Goal: Information Seeking & Learning: Compare options

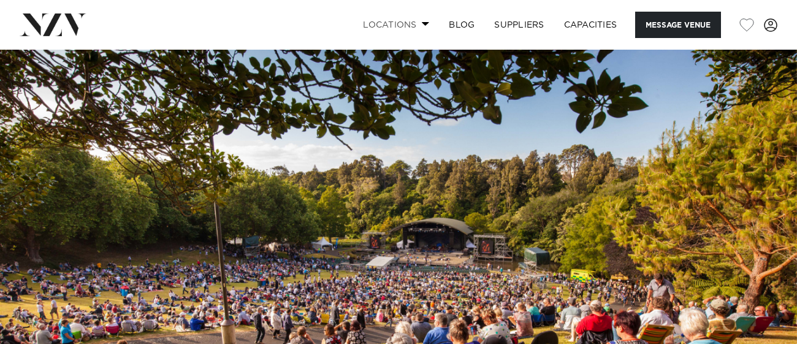
click at [378, 21] on link "Locations" at bounding box center [396, 25] width 86 height 26
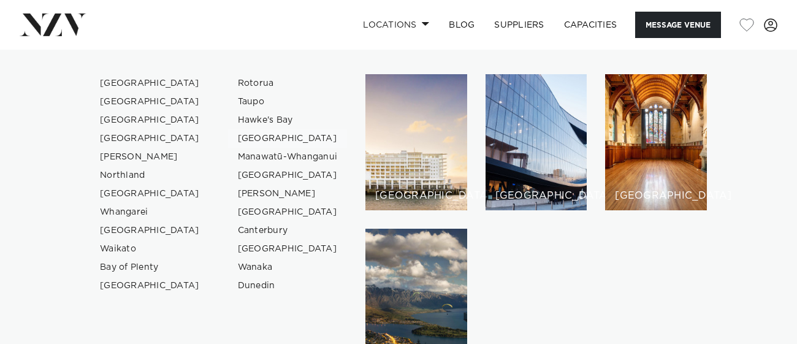
click at [240, 140] on link "[GEOGRAPHIC_DATA]" at bounding box center [288, 138] width 120 height 18
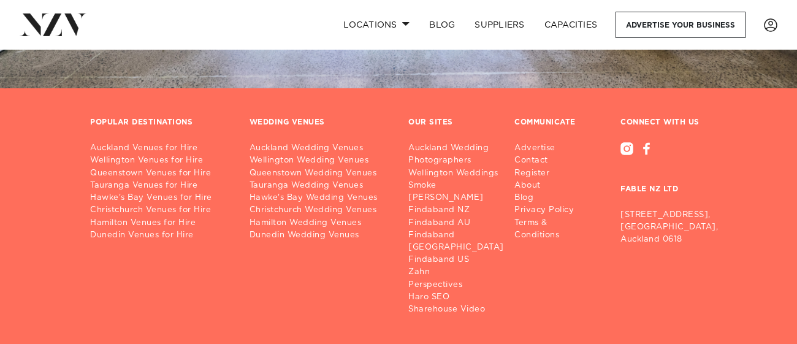
scroll to position [1877, 0]
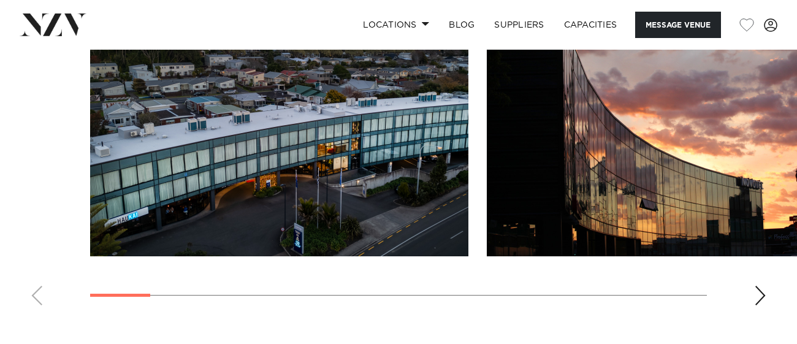
scroll to position [1274, 0]
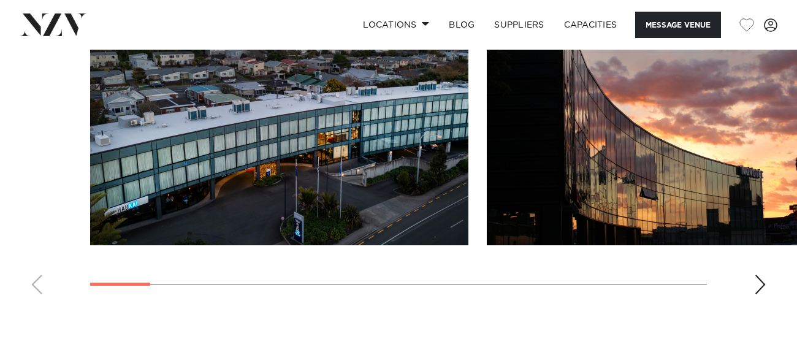
click at [755, 275] on div "Next slide" at bounding box center [760, 285] width 12 height 20
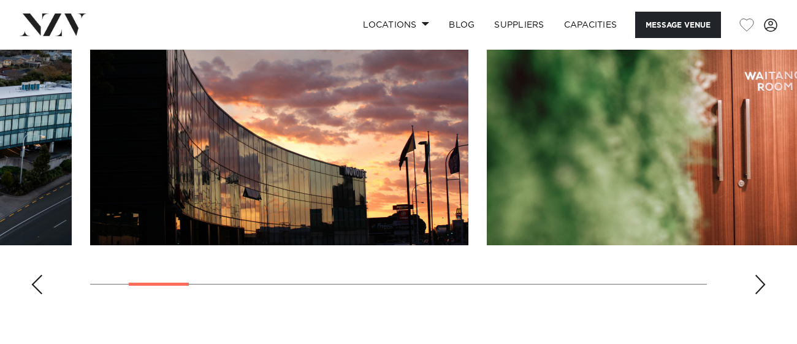
click at [755, 275] on div "Next slide" at bounding box center [760, 285] width 12 height 20
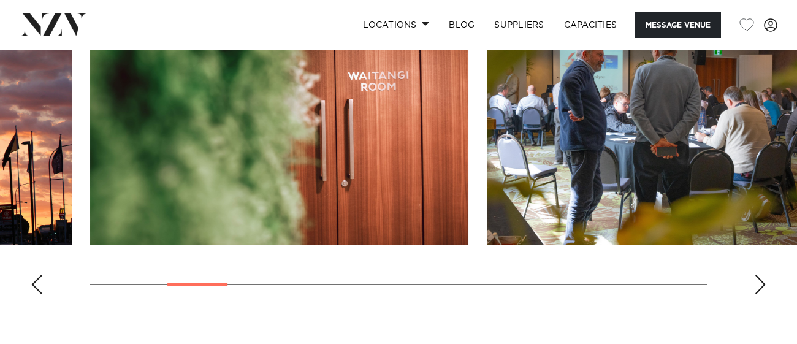
click at [755, 275] on div "Next slide" at bounding box center [760, 285] width 12 height 20
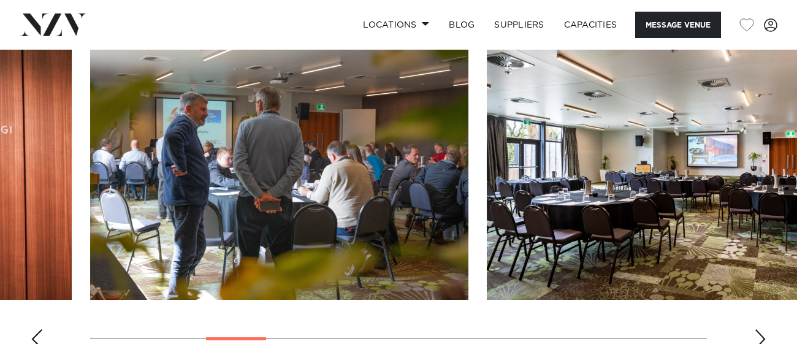
scroll to position [1219, 0]
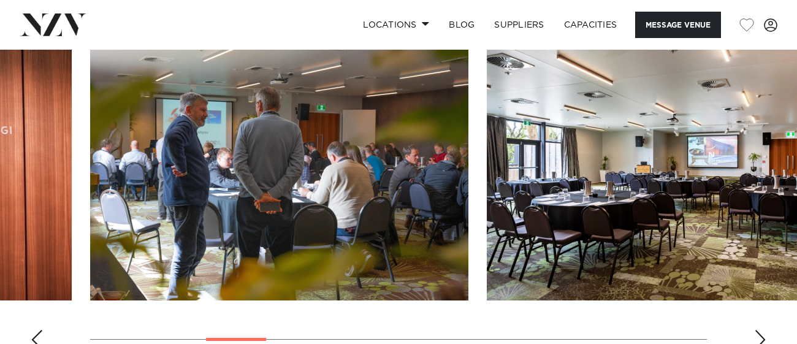
click at [763, 330] on div "Next slide" at bounding box center [760, 340] width 12 height 20
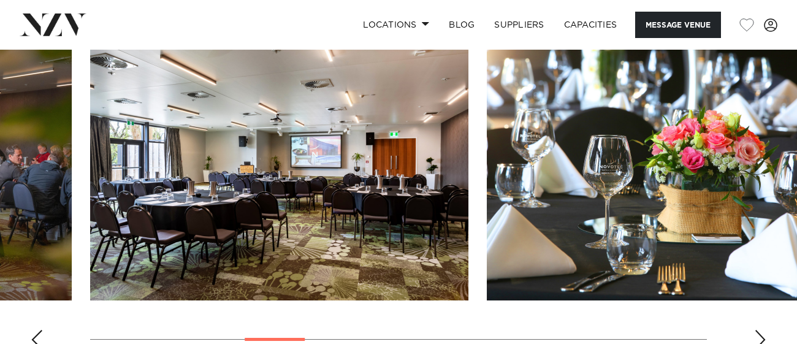
click at [763, 330] on div "Next slide" at bounding box center [760, 340] width 12 height 20
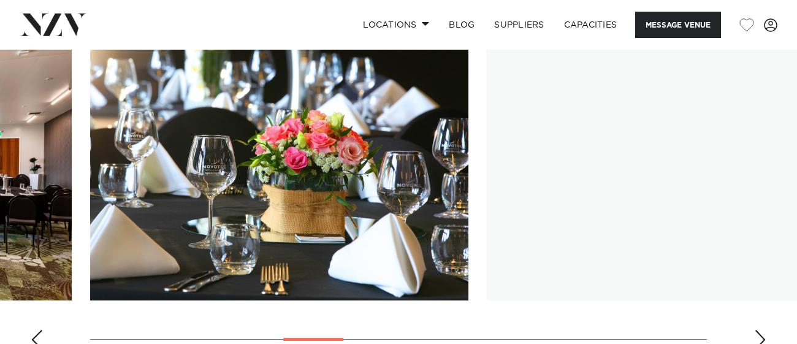
click at [763, 330] on div "Next slide" at bounding box center [760, 340] width 12 height 20
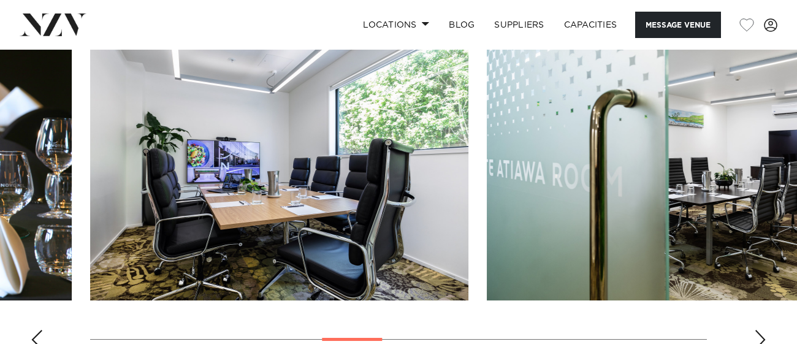
click at [763, 330] on div "Next slide" at bounding box center [760, 340] width 12 height 20
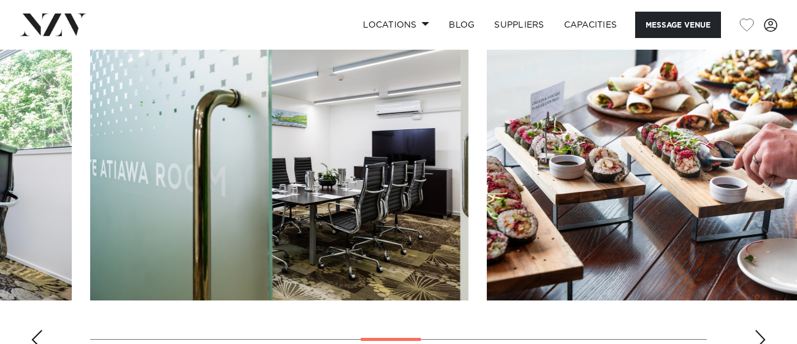
click at [763, 330] on div "Next slide" at bounding box center [760, 340] width 12 height 20
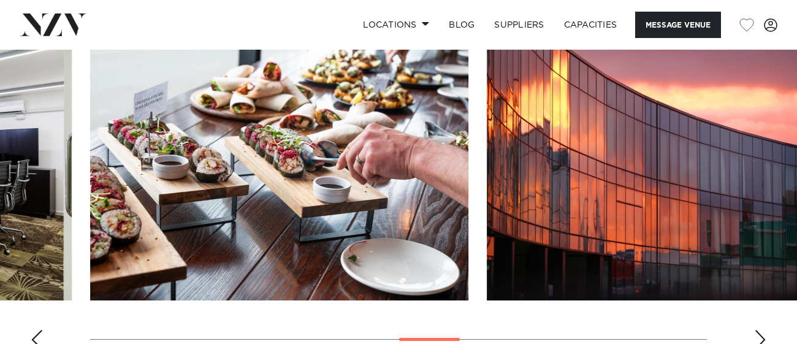
click at [763, 330] on div "Next slide" at bounding box center [760, 340] width 12 height 20
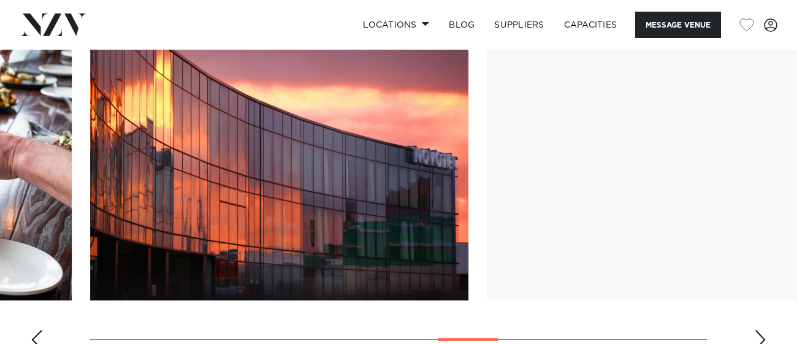
click at [763, 330] on div "Next slide" at bounding box center [760, 340] width 12 height 20
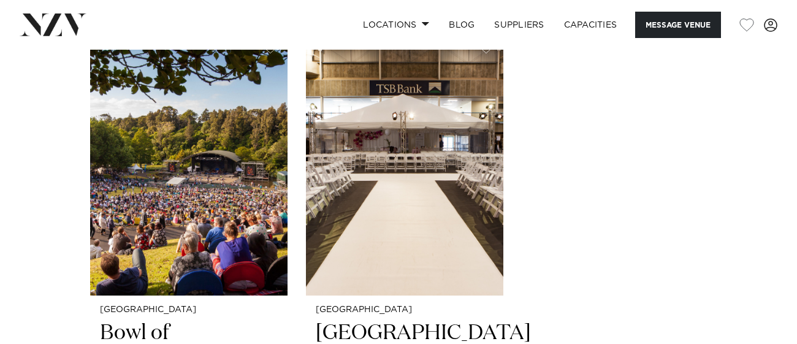
scroll to position [1351, 0]
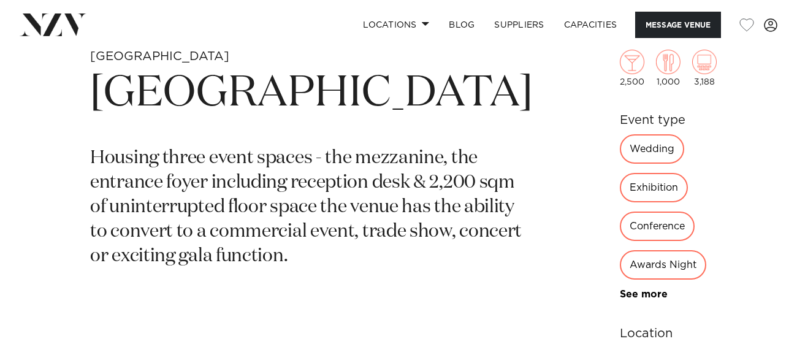
scroll to position [422, 0]
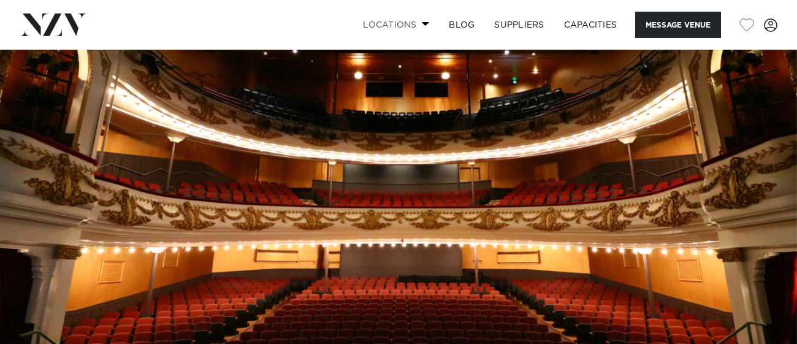
click at [418, 22] on link "Locations" at bounding box center [396, 25] width 86 height 26
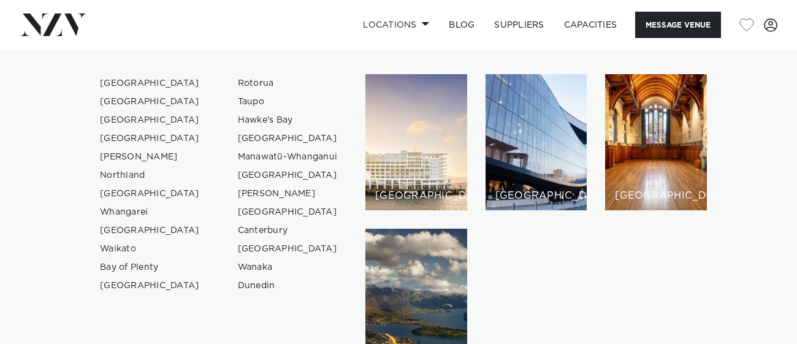
click at [257, 192] on link "[PERSON_NAME]" at bounding box center [288, 194] width 120 height 18
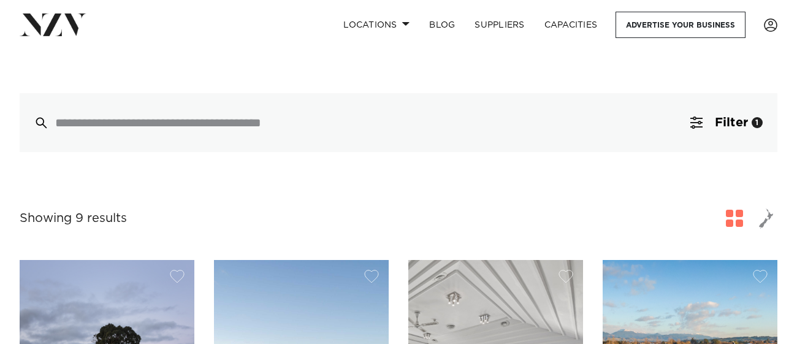
scroll to position [265, 0]
click at [707, 137] on button "Filter 1" at bounding box center [727, 122] width 102 height 59
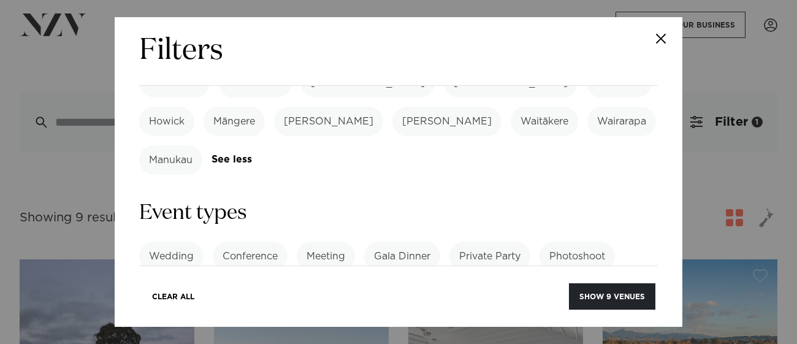
scroll to position [500, 0]
click at [565, 289] on link "See more" at bounding box center [603, 294] width 96 height 10
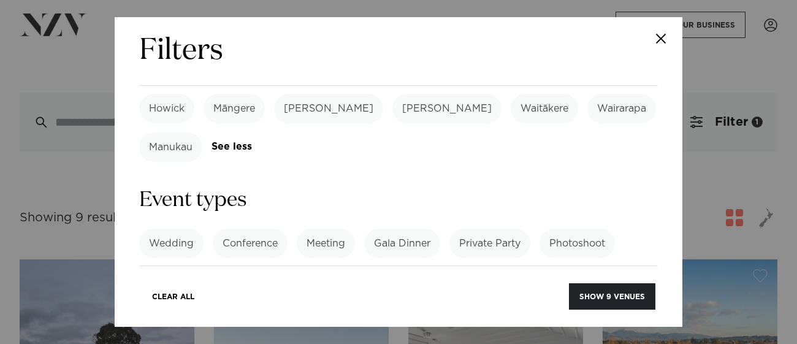
scroll to position [513, 0]
click at [494, 305] on label "Concert" at bounding box center [491, 319] width 58 height 29
click at [617, 300] on button "Show 0 venues" at bounding box center [611, 296] width 87 height 26
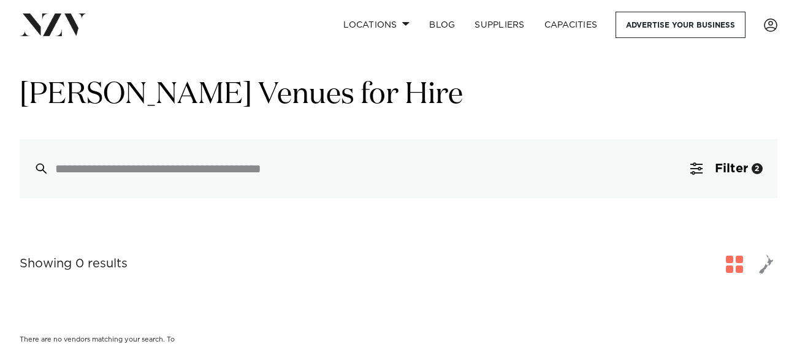
scroll to position [20, 0]
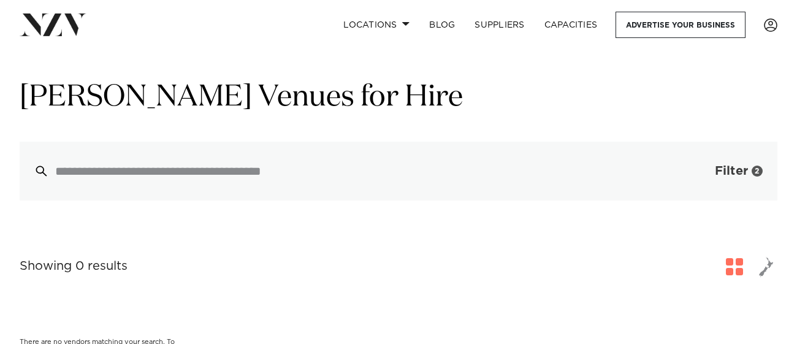
click at [747, 169] on span "Filter" at bounding box center [731, 171] width 33 height 12
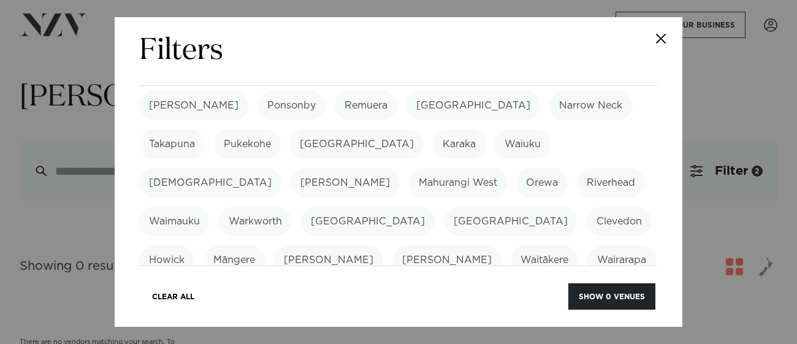
scroll to position [365, 0]
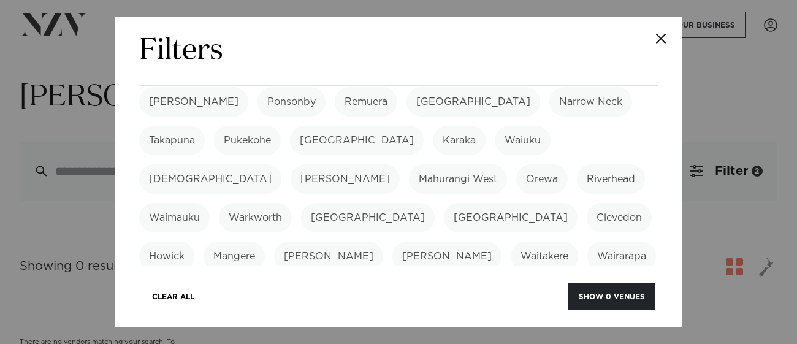
click at [660, 41] on button "Close" at bounding box center [661, 38] width 43 height 43
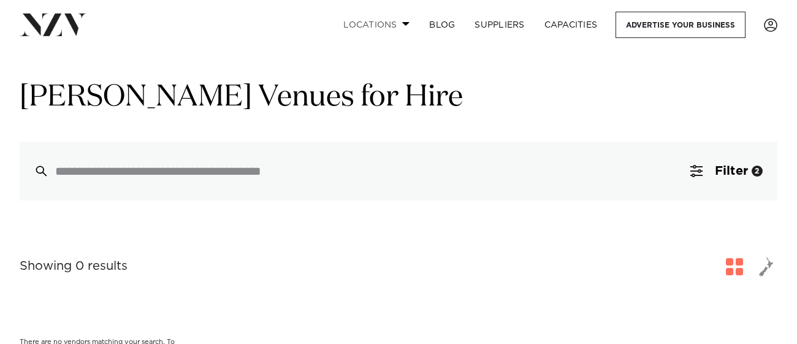
click at [402, 23] on span at bounding box center [406, 23] width 8 height 4
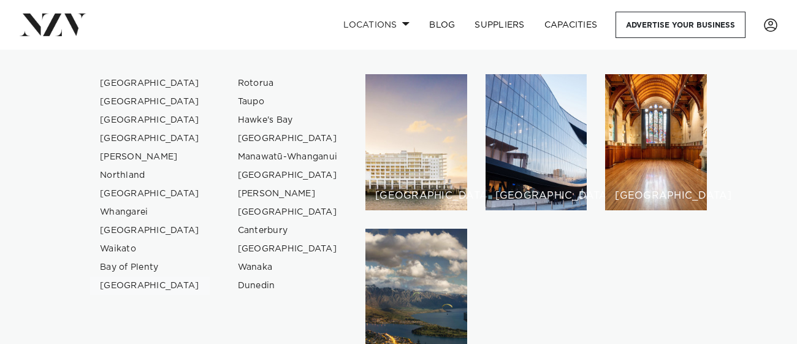
click at [143, 285] on link "[GEOGRAPHIC_DATA]" at bounding box center [150, 286] width 120 height 18
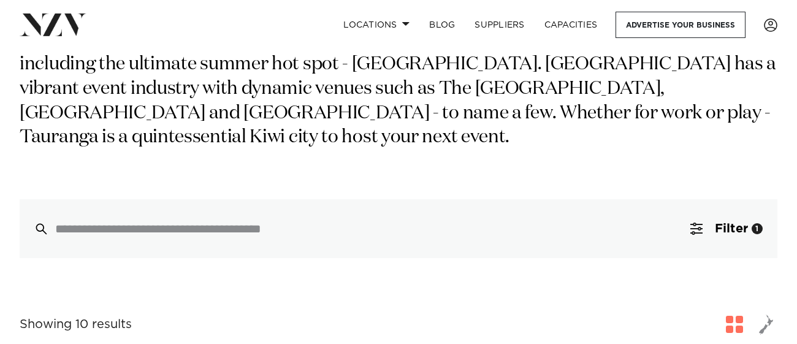
scroll to position [157, 0]
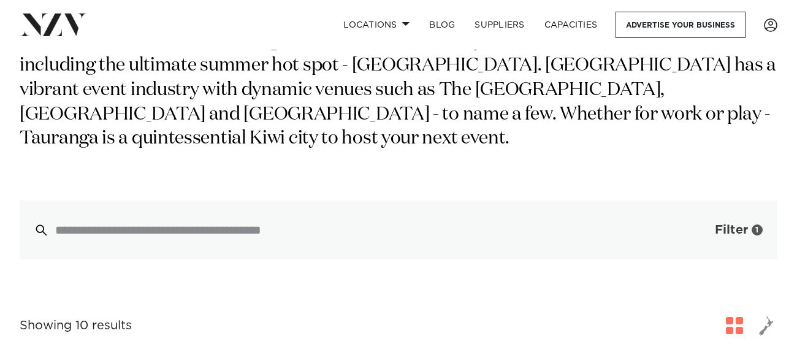
click at [738, 224] on span "Filter" at bounding box center [731, 230] width 33 height 12
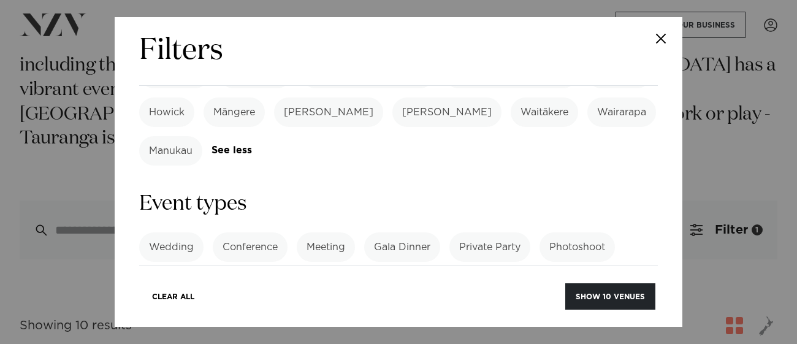
scroll to position [512, 0]
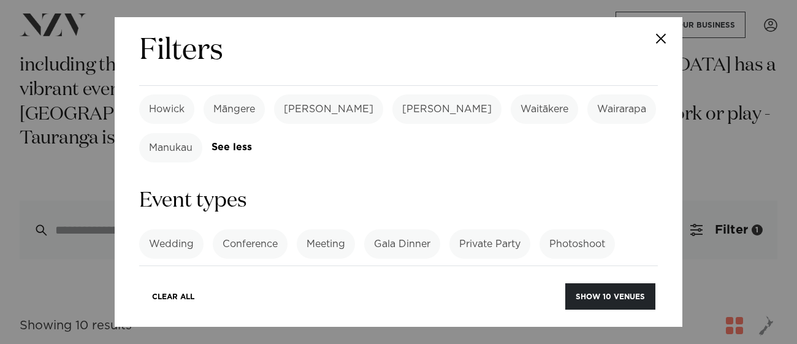
click at [579, 277] on link "See more" at bounding box center [603, 282] width 96 height 10
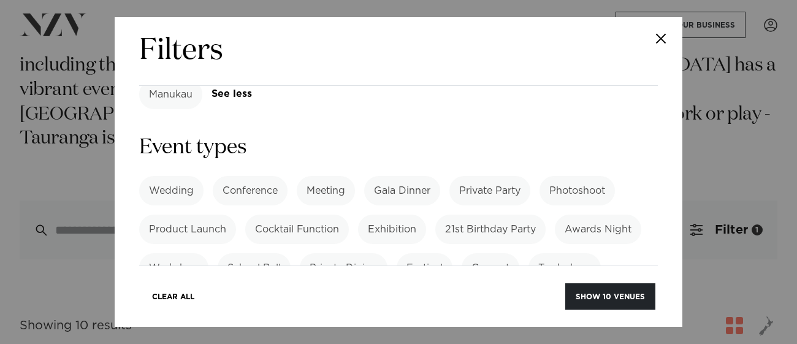
scroll to position [562, 0]
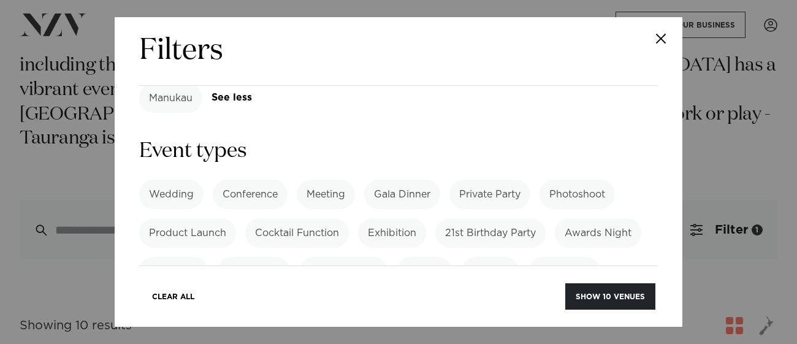
click at [500, 257] on label "Concert" at bounding box center [491, 271] width 58 height 29
click at [592, 288] on button "Show 1 venue" at bounding box center [616, 296] width 80 height 26
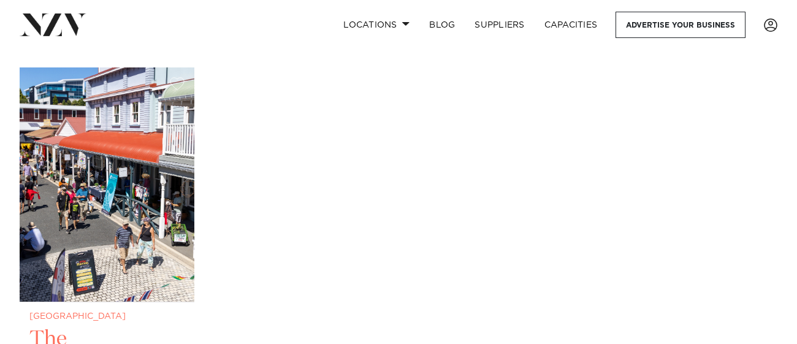
scroll to position [259, 0]
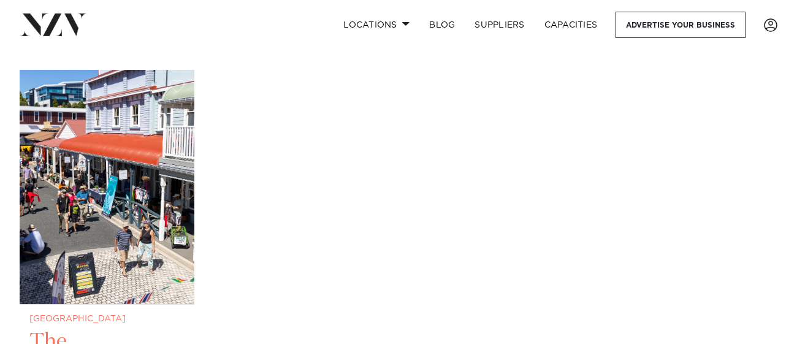
click at [77, 206] on img at bounding box center [107, 187] width 175 height 234
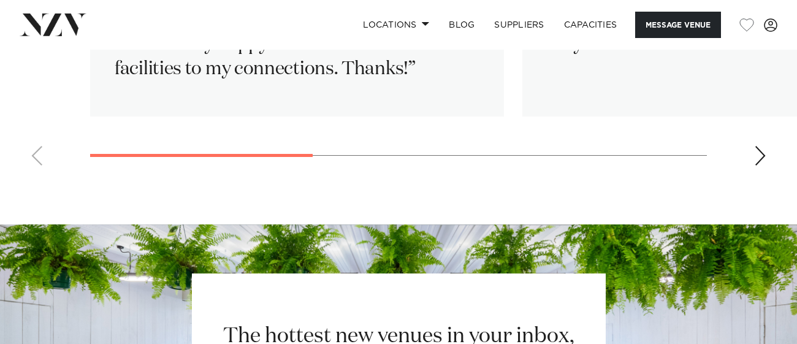
scroll to position [2220, 0]
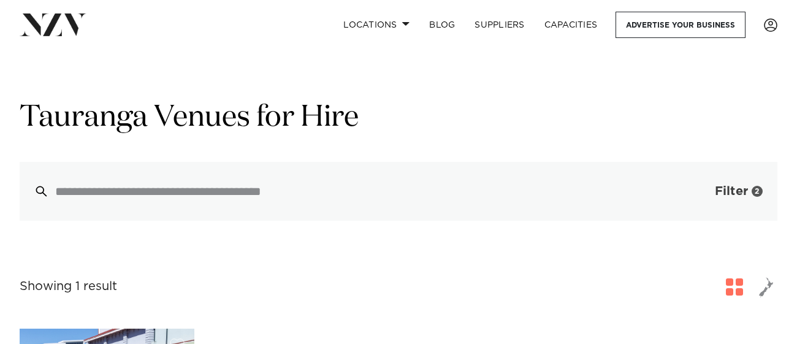
click at [723, 185] on span "Filter" at bounding box center [731, 191] width 33 height 12
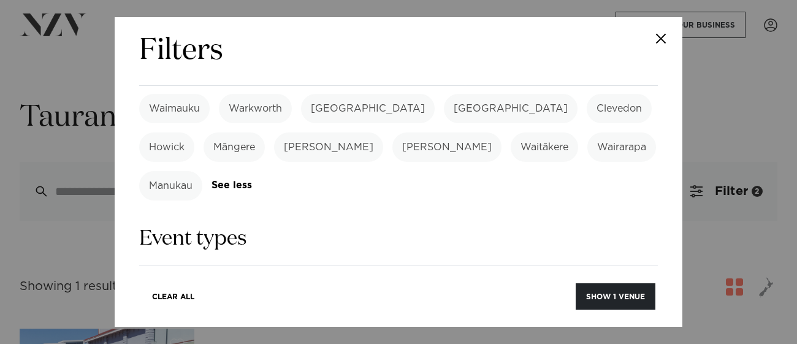
scroll to position [479, 0]
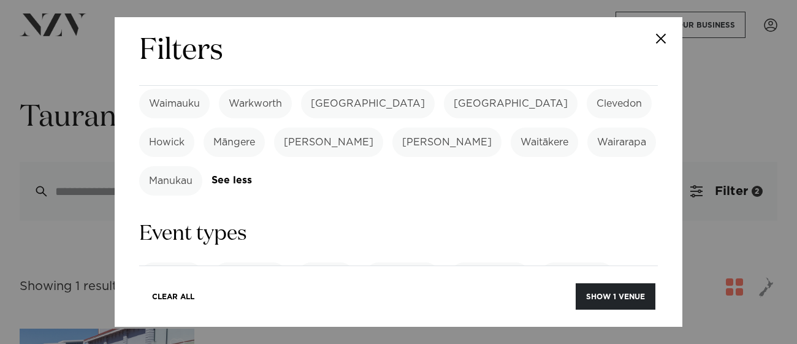
click at [590, 297] on button "Show 10 venues" at bounding box center [610, 296] width 90 height 26
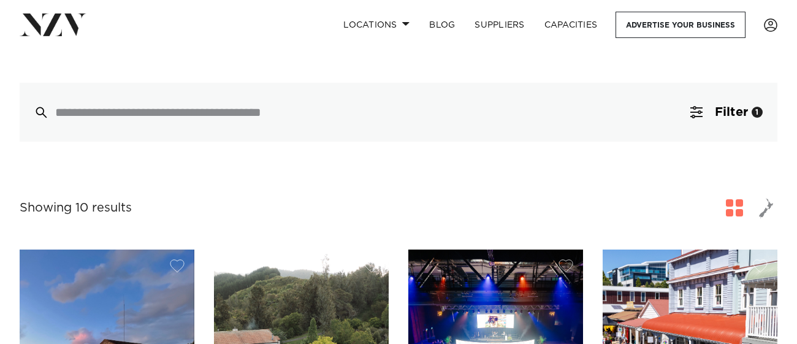
scroll to position [276, 0]
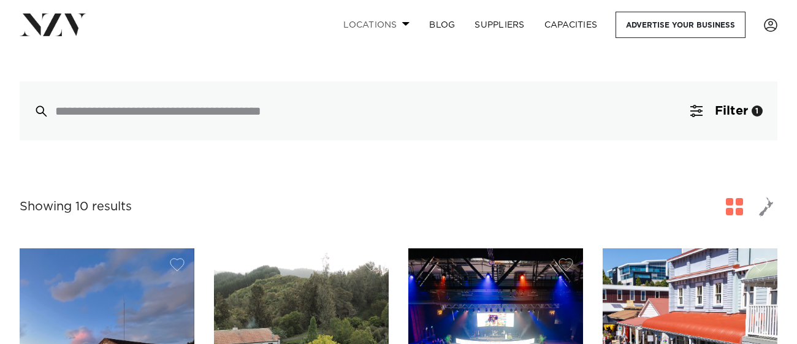
click at [397, 27] on link "Locations" at bounding box center [377, 25] width 86 height 26
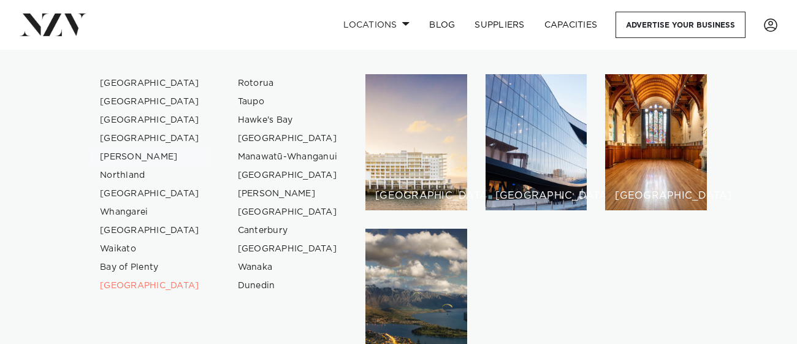
click at [132, 153] on link "[PERSON_NAME]" at bounding box center [150, 157] width 120 height 18
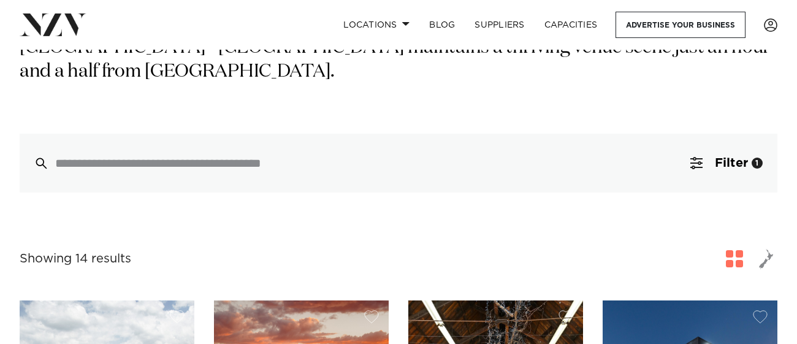
scroll to position [140, 0]
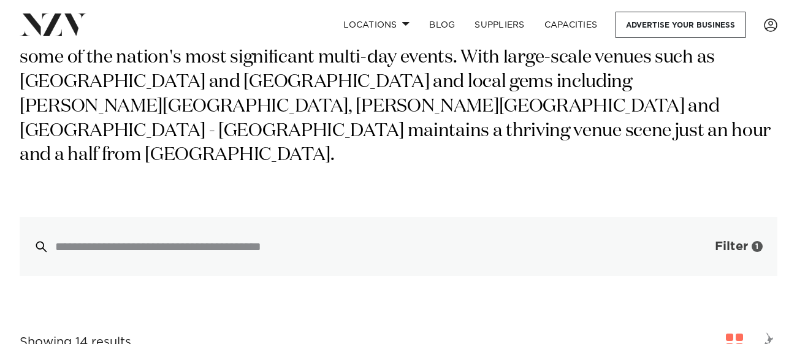
click at [698, 240] on span "button" at bounding box center [696, 246] width 12 height 12
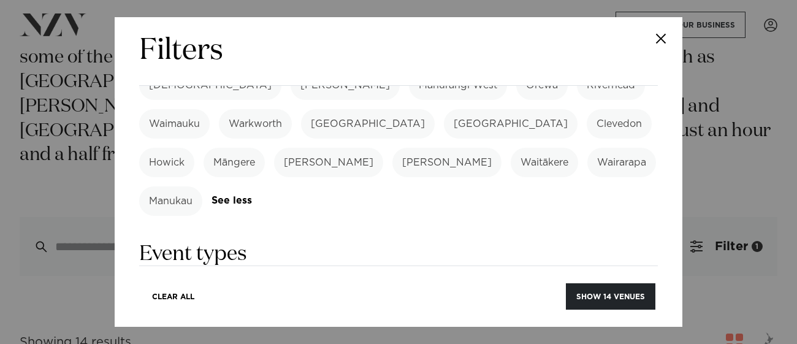
scroll to position [465, 0]
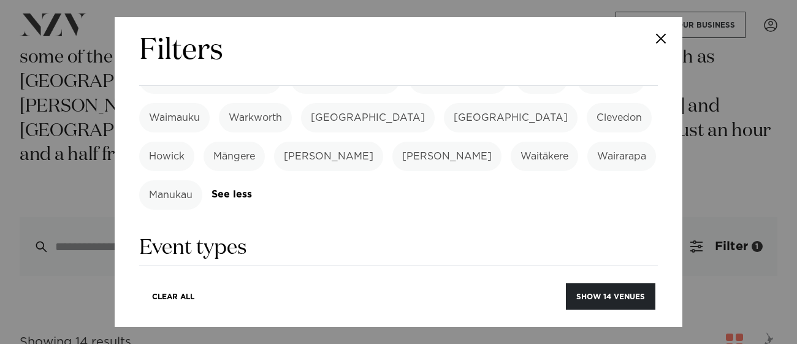
click at [583, 324] on link "See more" at bounding box center [603, 329] width 96 height 10
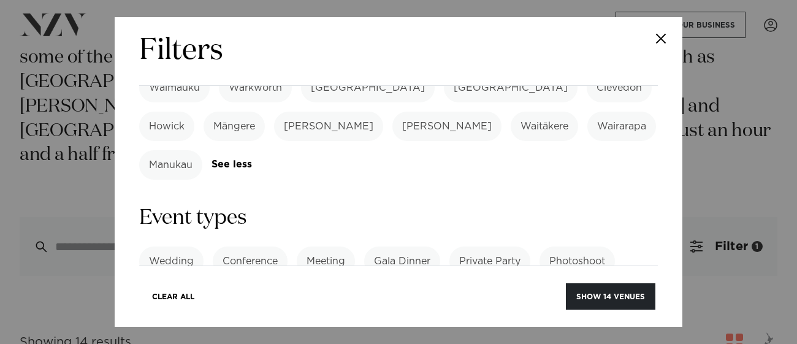
click at [480, 324] on label "Concert" at bounding box center [491, 338] width 58 height 29
click at [635, 293] on button "Show 1 venue" at bounding box center [616, 296] width 80 height 26
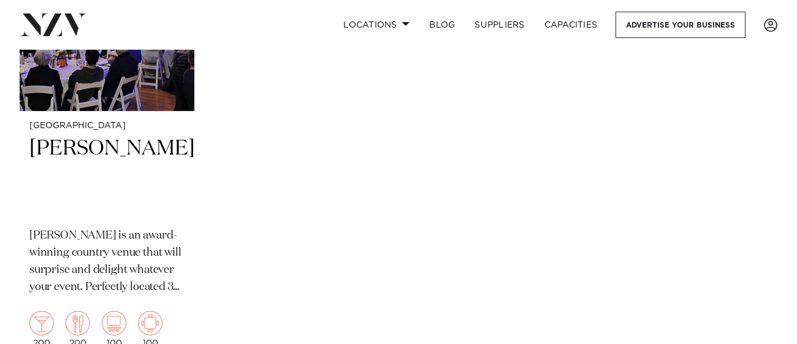
scroll to position [453, 0]
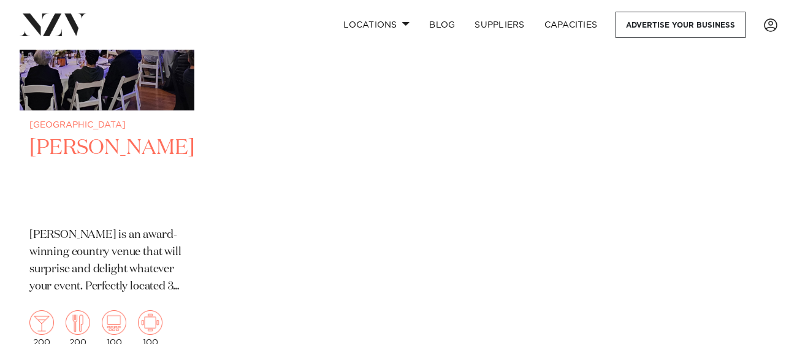
click at [123, 226] on div "Auckland [PERSON_NAME] is an award-winning country venue that will surprise and…" at bounding box center [107, 234] width 175 height 246
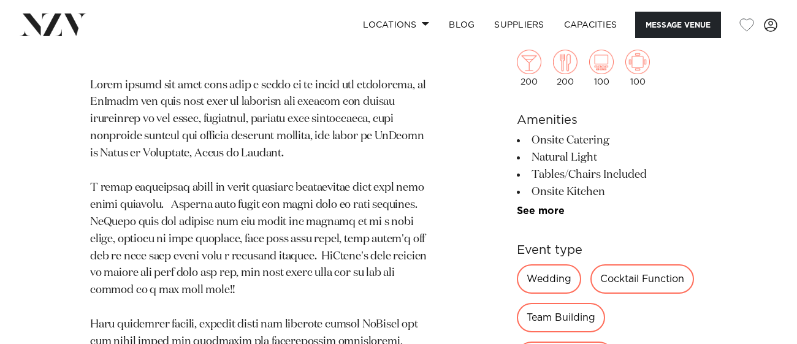
scroll to position [667, 0]
